Goal: Information Seeking & Learning: Learn about a topic

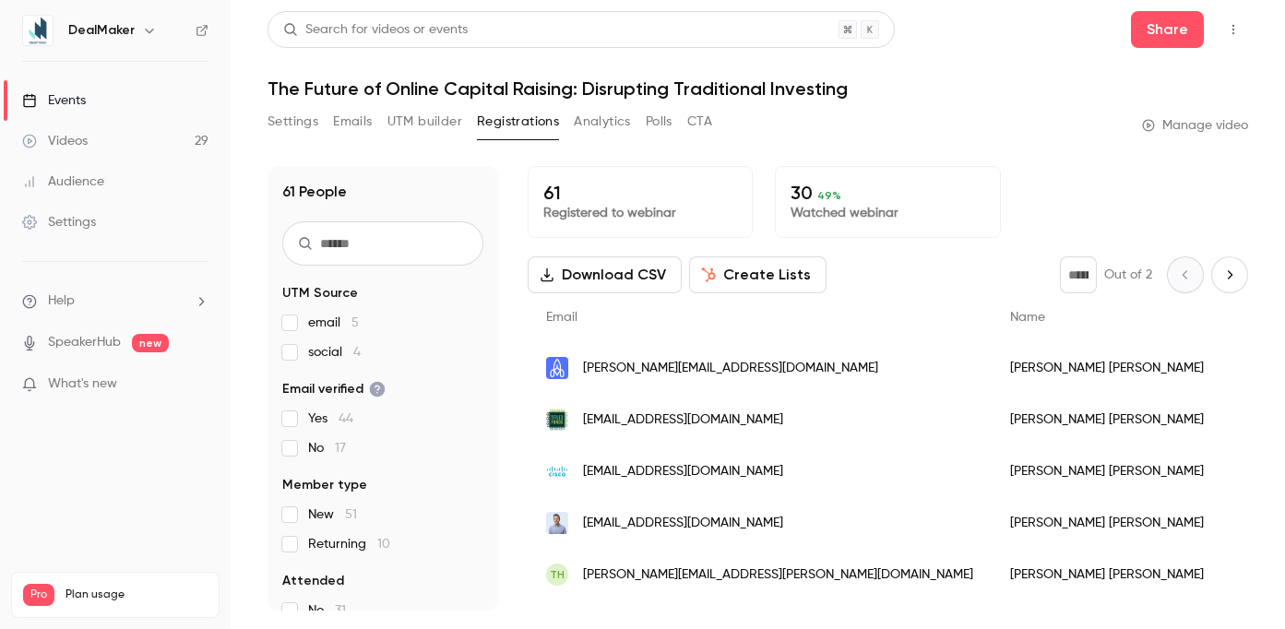
click at [165, 147] on link "Videos 29" at bounding box center [115, 141] width 231 height 41
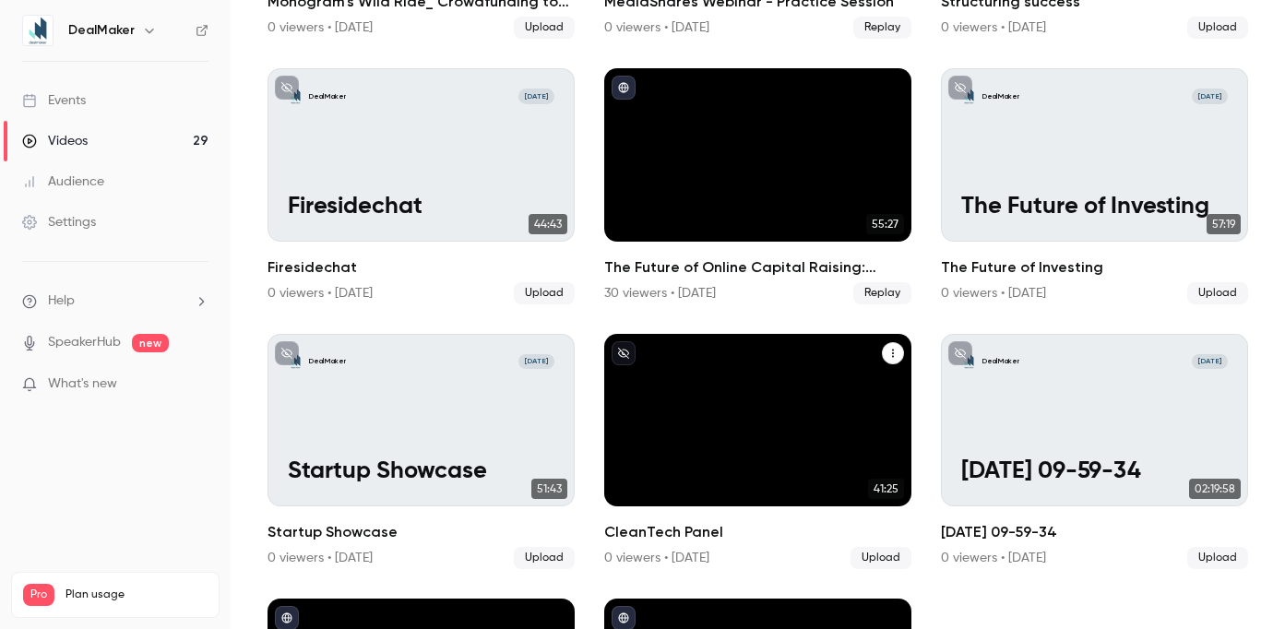
scroll to position [1178, 0]
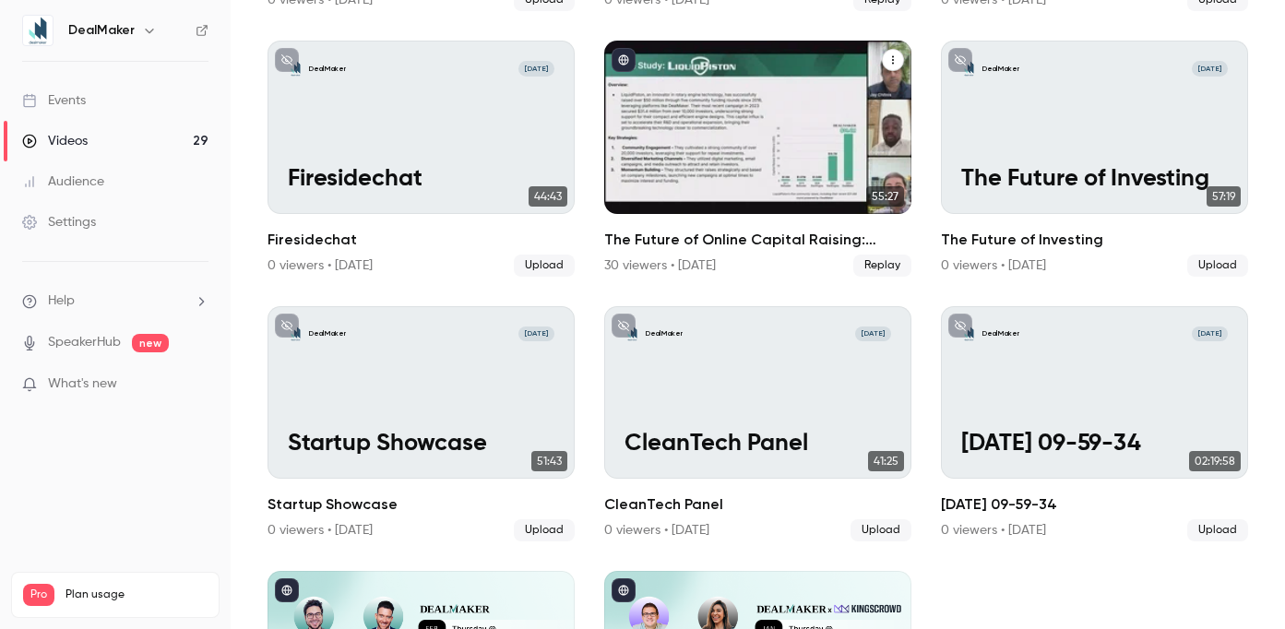
click at [815, 229] on h2 "The Future of Online Capital Raising: Disrupting Traditional Investing" at bounding box center [757, 240] width 307 height 22
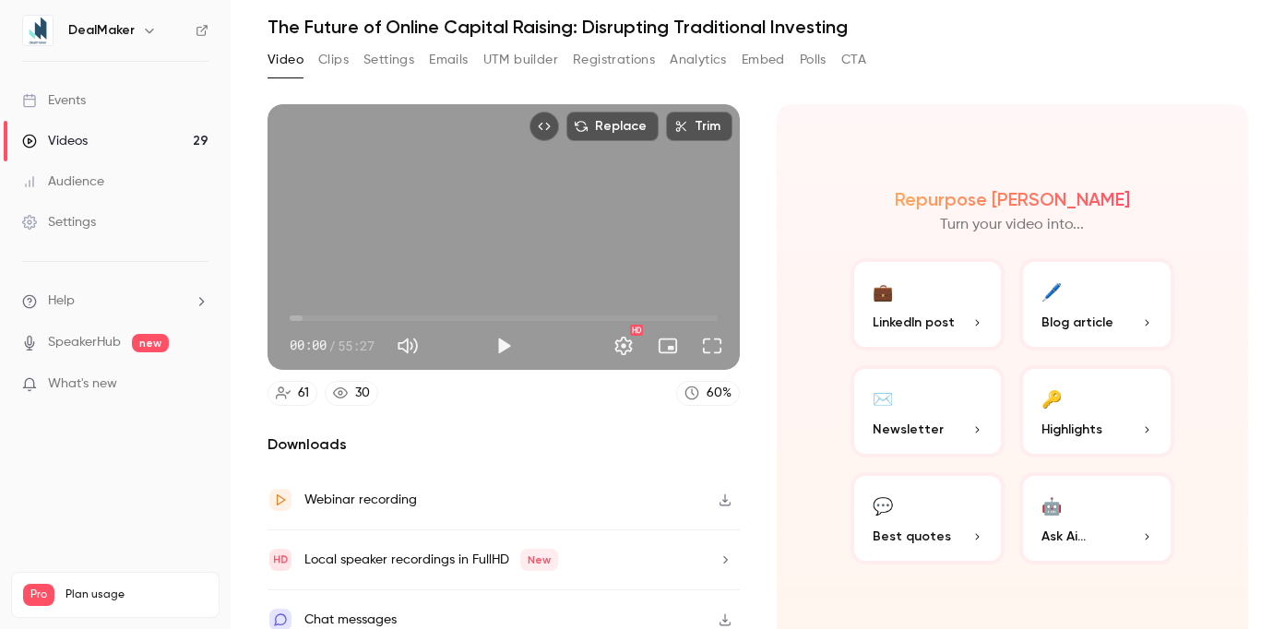
scroll to position [77, 0]
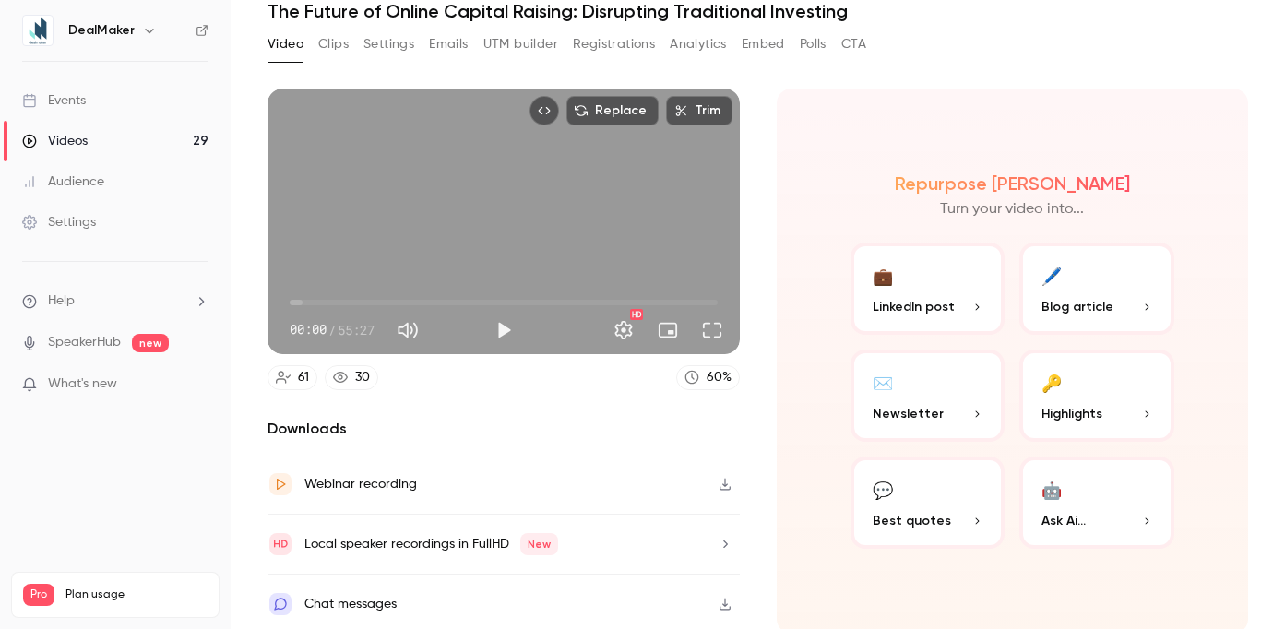
drag, startPoint x: 148, startPoint y: 101, endPoint x: 182, endPoint y: 108, distance: 34.0
click at [148, 101] on link "Events" at bounding box center [115, 100] width 231 height 41
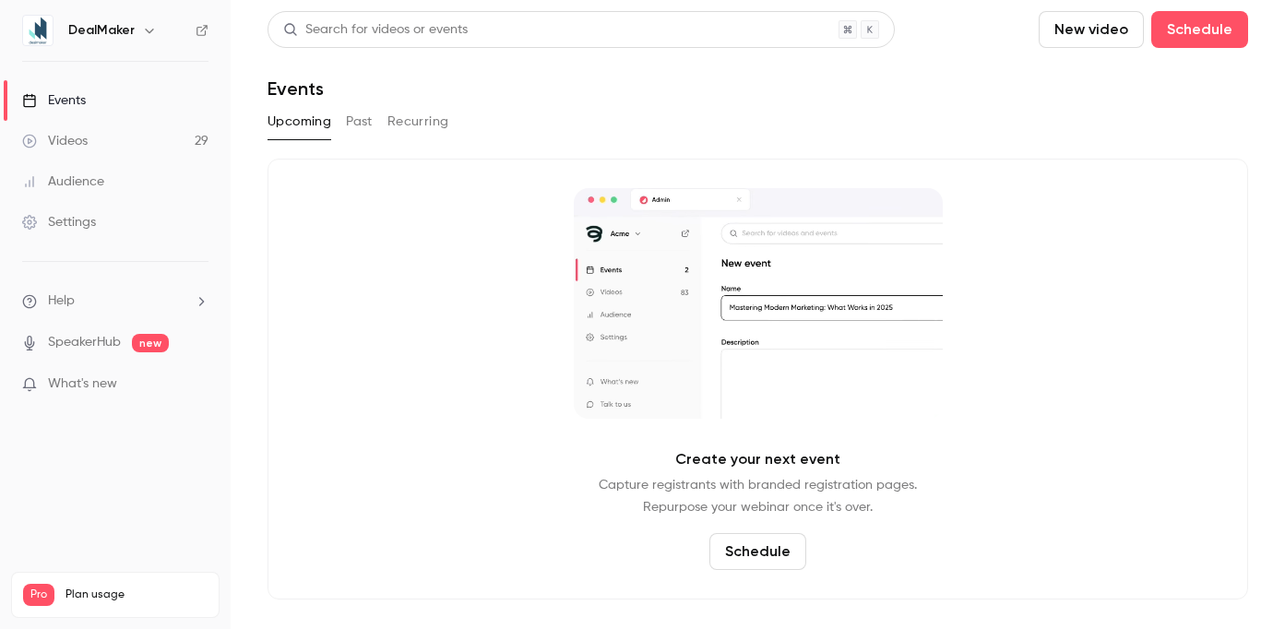
click at [363, 127] on button "Past" at bounding box center [359, 122] width 27 height 30
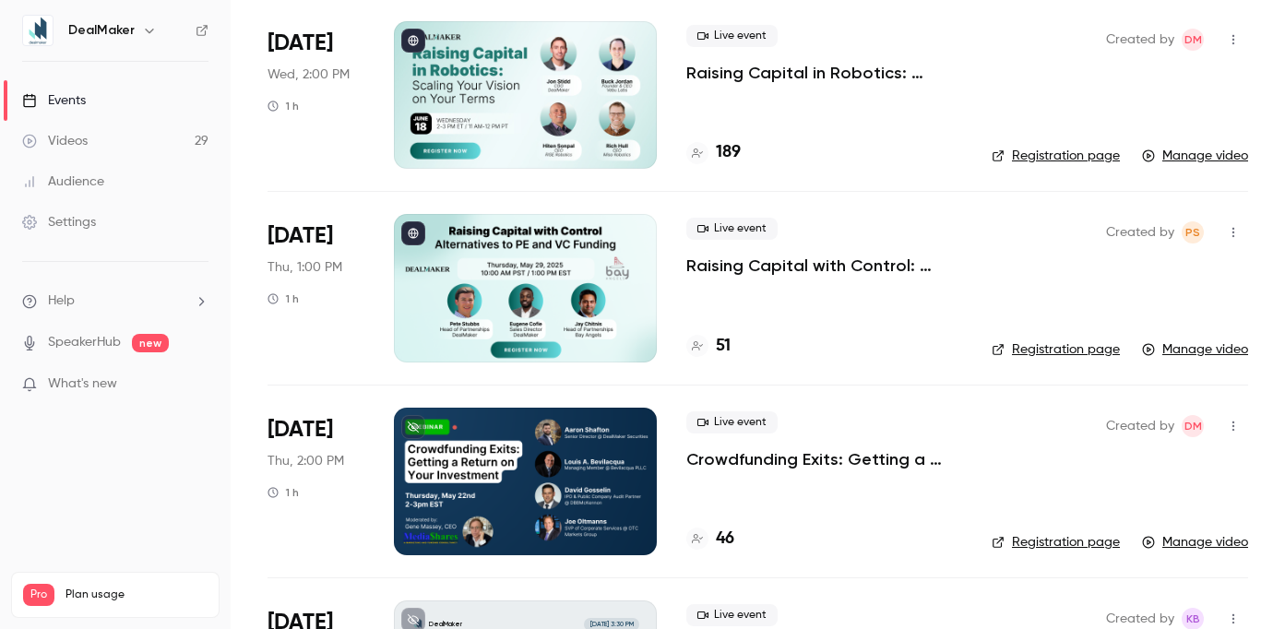
scroll to position [717, 0]
click at [1053, 356] on link "Registration page" at bounding box center [1055, 349] width 128 height 18
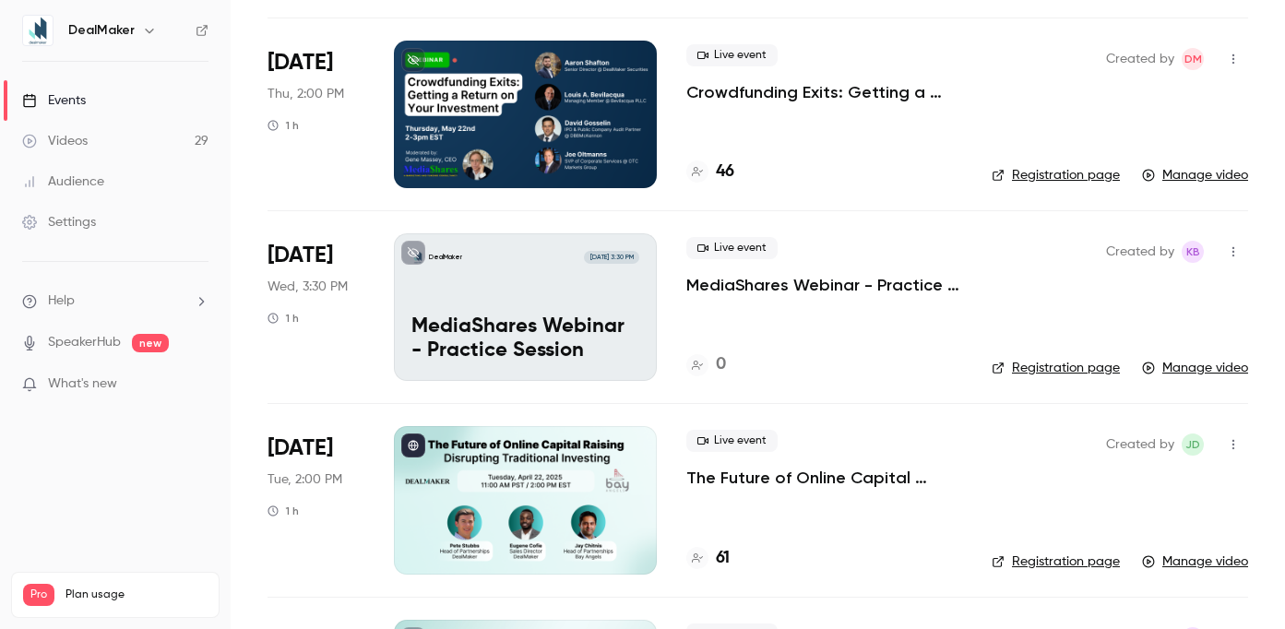
scroll to position [1087, 0]
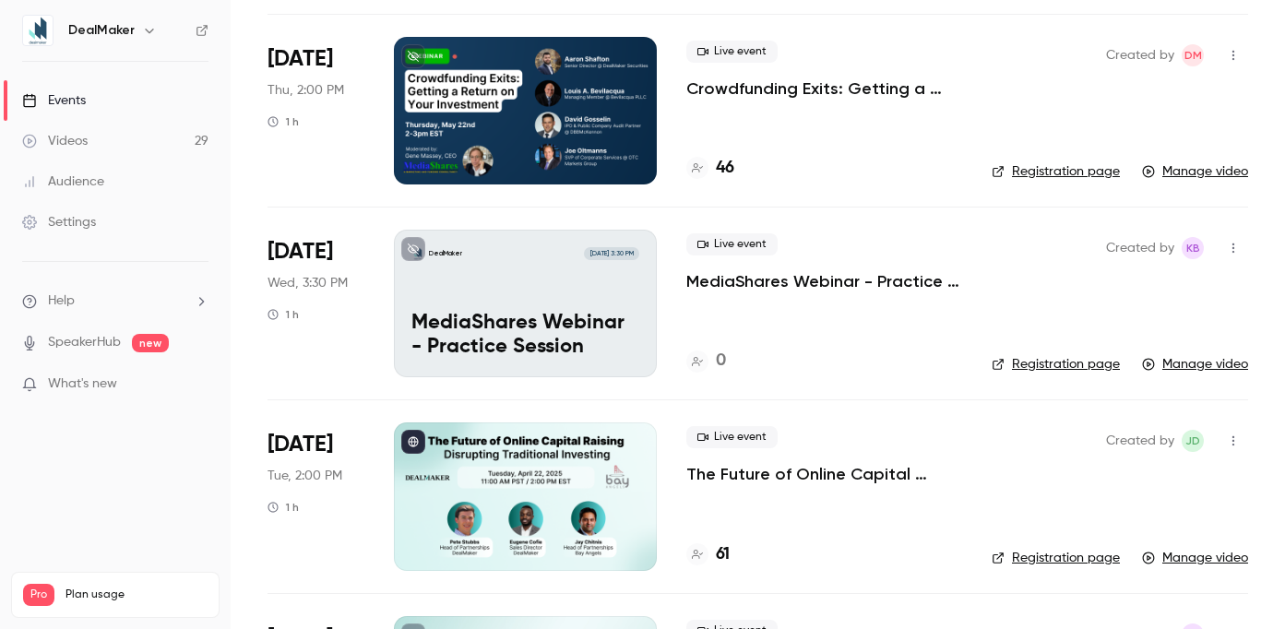
click at [794, 478] on p "The Future of Online Capital Raising: Disrupting Traditional Investing" at bounding box center [824, 474] width 276 height 22
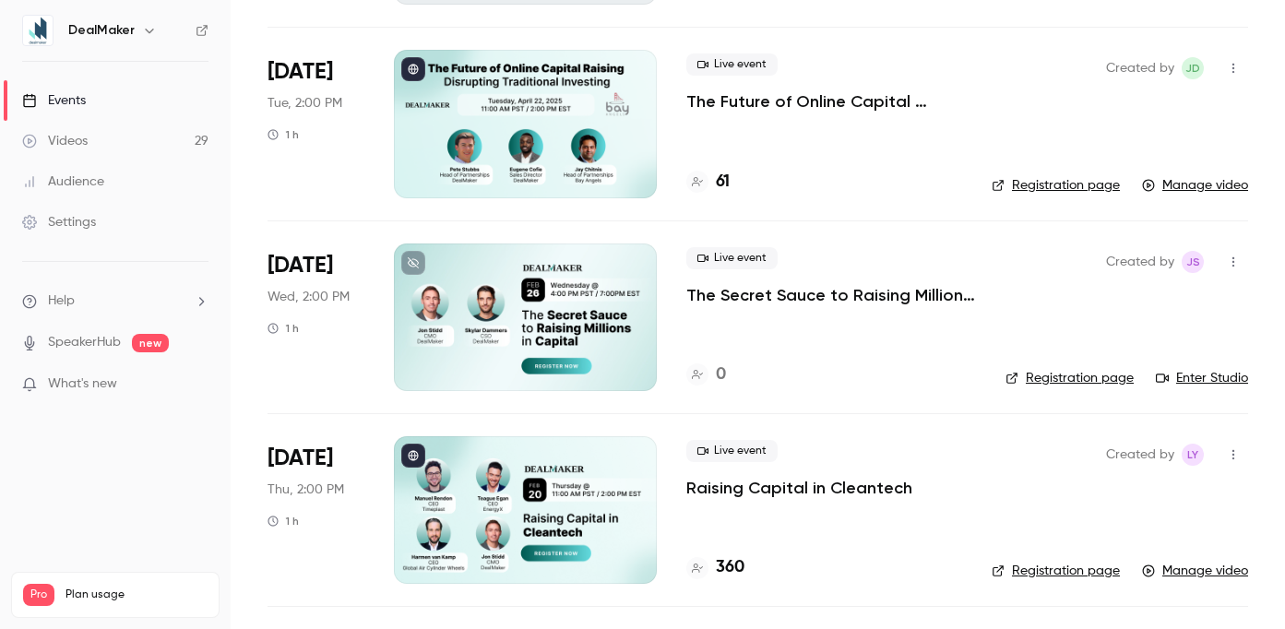
scroll to position [1415, 0]
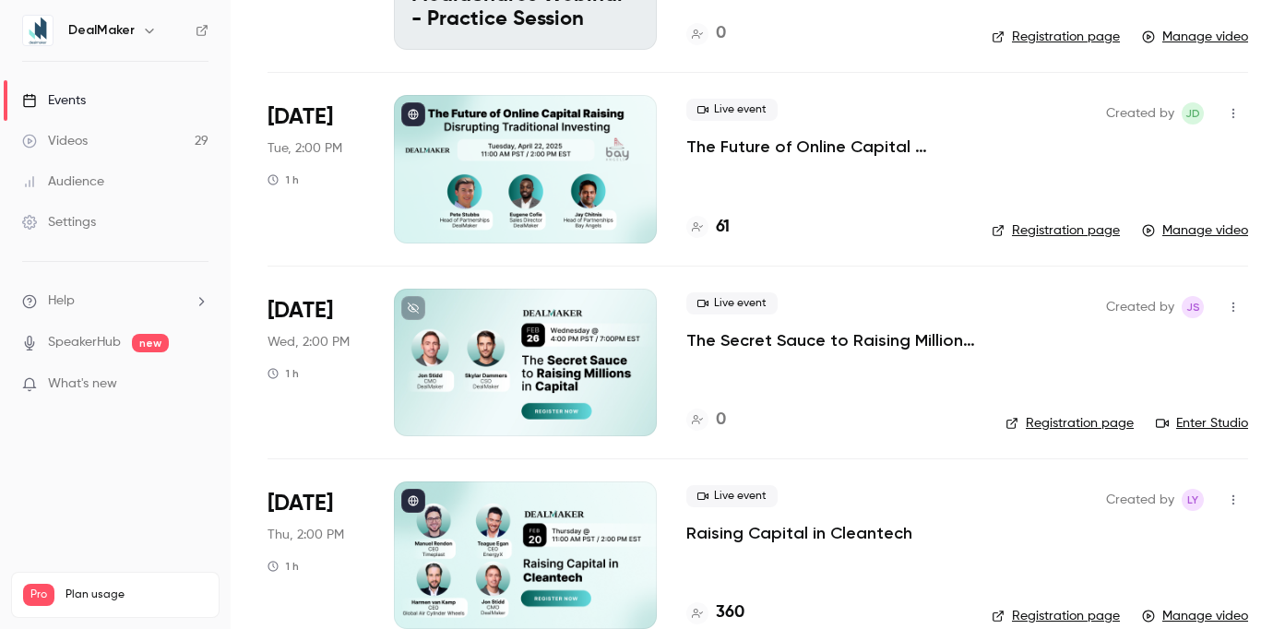
click at [1026, 230] on link "Registration page" at bounding box center [1055, 230] width 128 height 18
